Goal: Task Accomplishment & Management: Manage account settings

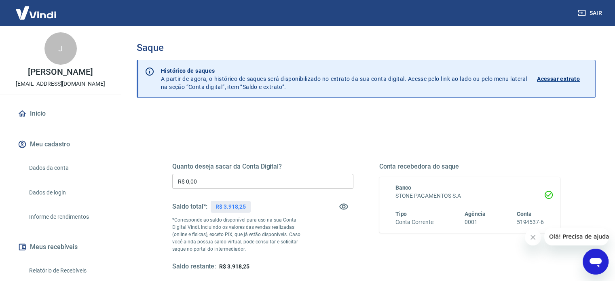
click at [242, 185] on input "R$ 0,00" at bounding box center [262, 181] width 181 height 15
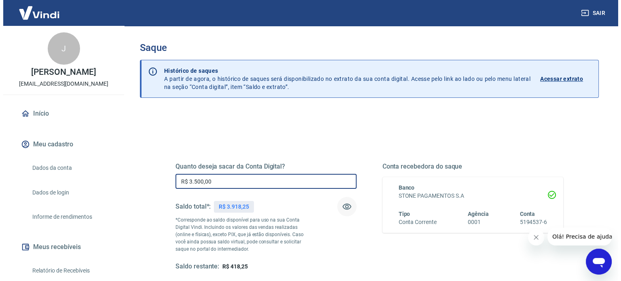
scroll to position [40, 0]
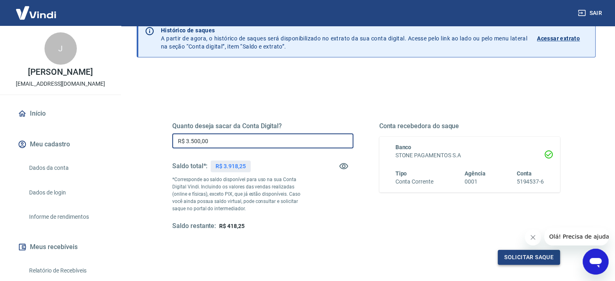
type input "R$ 3.500,00"
click at [527, 257] on button "Solicitar saque" at bounding box center [528, 257] width 62 height 15
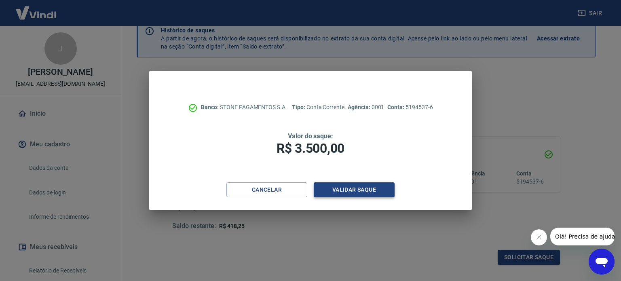
click at [357, 191] on button "Validar saque" at bounding box center [354, 189] width 81 height 15
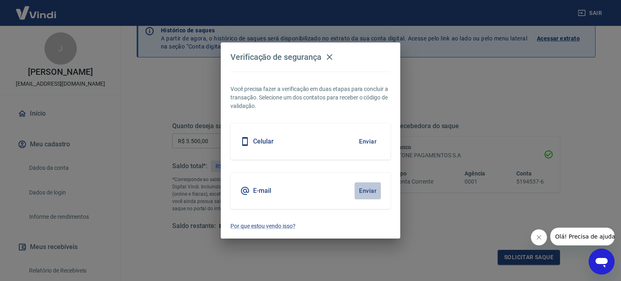
click at [369, 186] on button "Enviar" at bounding box center [367, 190] width 26 height 17
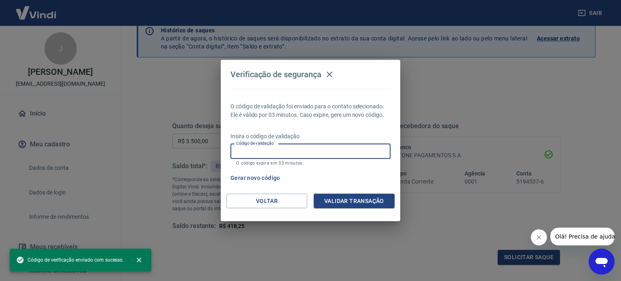
click at [347, 152] on input "Código de validação" at bounding box center [310, 151] width 160 height 15
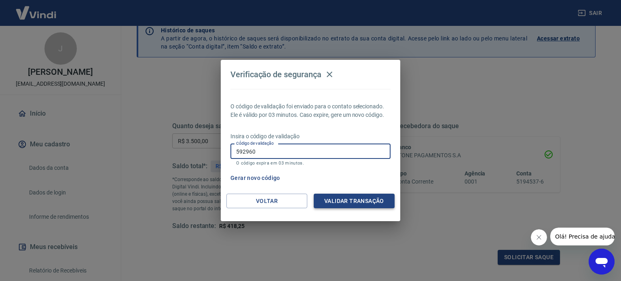
type input "592960"
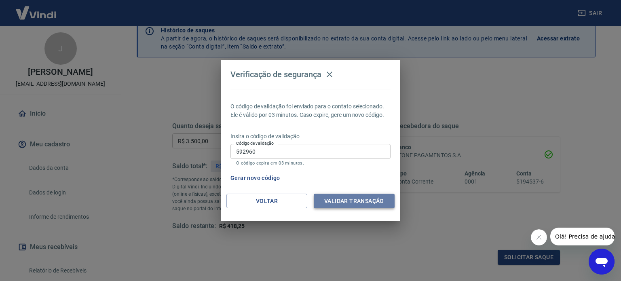
click at [353, 194] on button "Validar transação" at bounding box center [354, 201] width 81 height 15
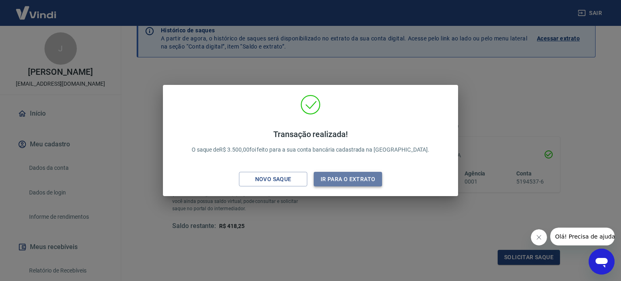
click at [344, 176] on button "Ir para o extrato" at bounding box center [348, 179] width 68 height 15
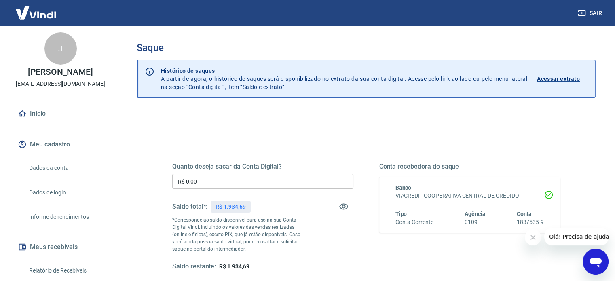
click at [259, 179] on input "R$ 0,00" at bounding box center [262, 181] width 181 height 15
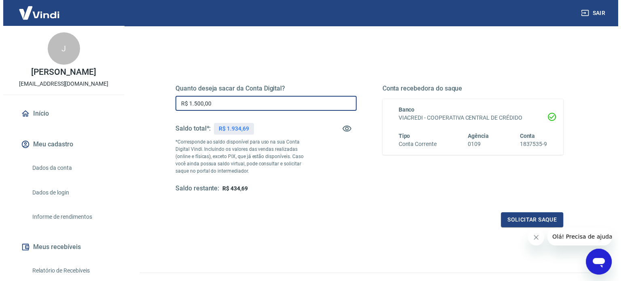
scroll to position [81, 0]
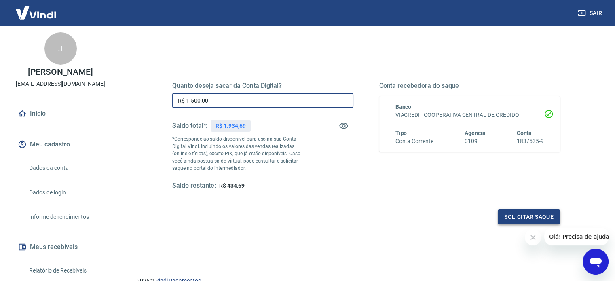
type input "R$ 1.500,00"
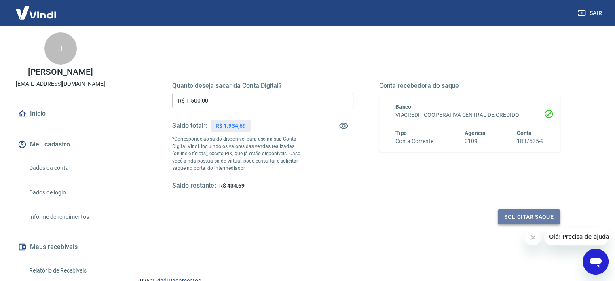
click at [520, 215] on button "Solicitar saque" at bounding box center [528, 216] width 62 height 15
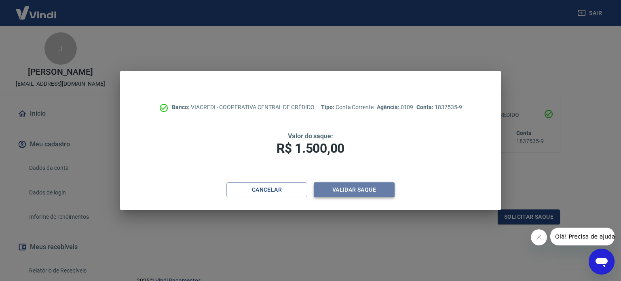
click at [348, 190] on button "Validar saque" at bounding box center [354, 189] width 81 height 15
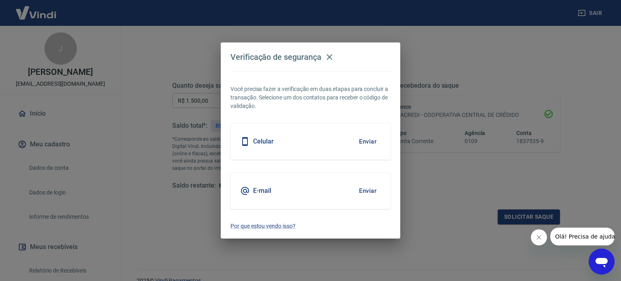
click at [371, 191] on button "Enviar" at bounding box center [367, 190] width 26 height 17
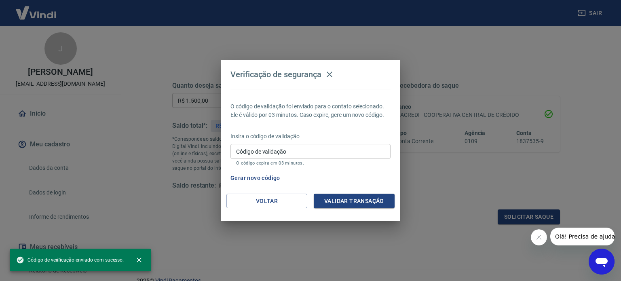
click at [346, 152] on input "Código de validação" at bounding box center [310, 151] width 160 height 15
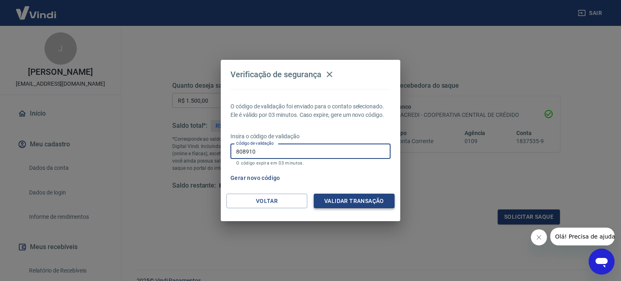
type input "808910"
click at [340, 203] on button "Validar transação" at bounding box center [354, 201] width 81 height 15
